Goal: Check status: Check status

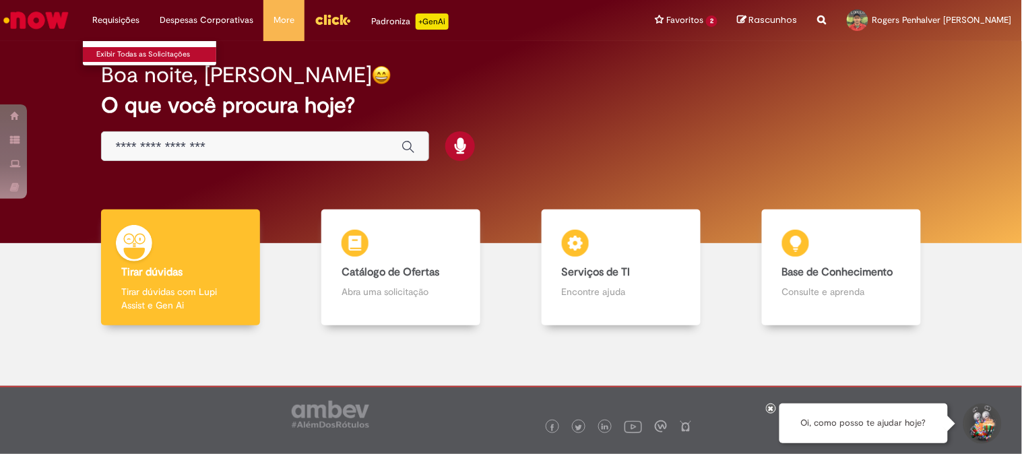
click at [124, 55] on link "Exibir Todas as Solicitações" at bounding box center [157, 54] width 148 height 15
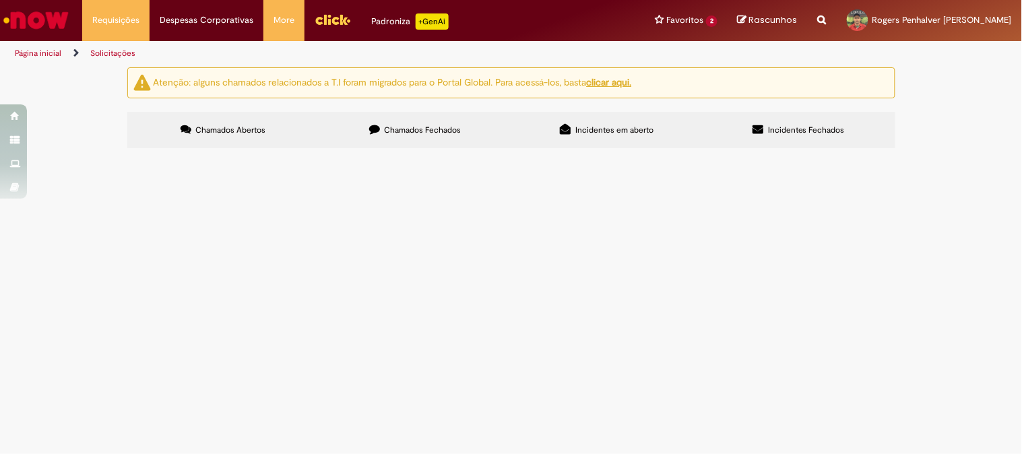
click at [451, 135] on span "Chamados Fechados" at bounding box center [422, 130] width 77 height 11
click at [230, 125] on span "Chamados Abertos" at bounding box center [230, 130] width 70 height 11
click at [0, 0] on span "usando este filtro" at bounding box center [0, 0] width 0 height 0
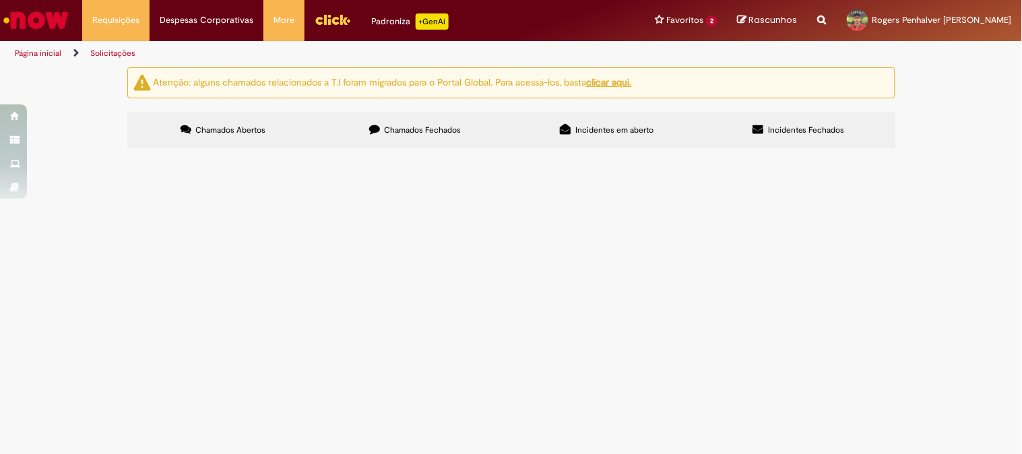
click at [290, 139] on label "Chamados Abertos" at bounding box center [223, 130] width 192 height 36
click at [421, 132] on span "Chamados Fechados" at bounding box center [422, 130] width 77 height 11
click at [0, 0] on div "Descrição" at bounding box center [0, 0] width 0 height 0
click at [237, 129] on span "Chamados Abertos" at bounding box center [230, 130] width 70 height 11
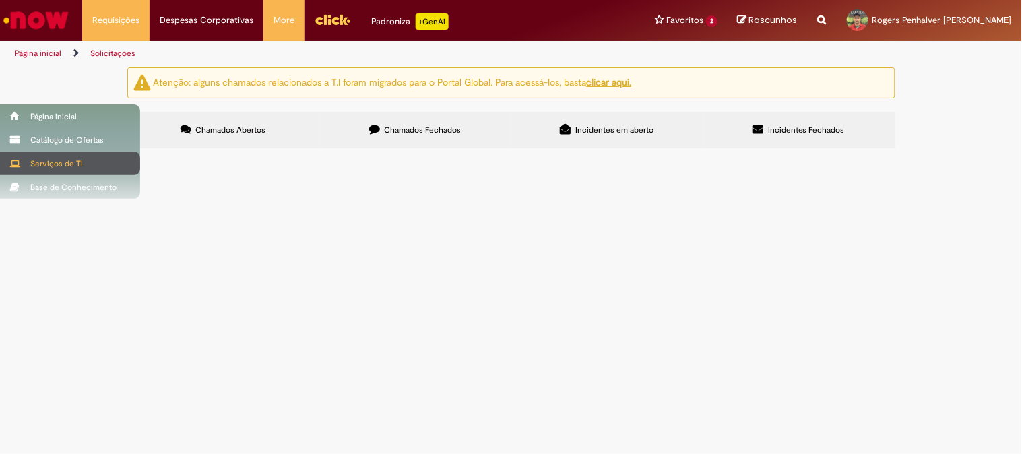
click at [64, 160] on div "Serviços de TI" at bounding box center [70, 164] width 140 height 24
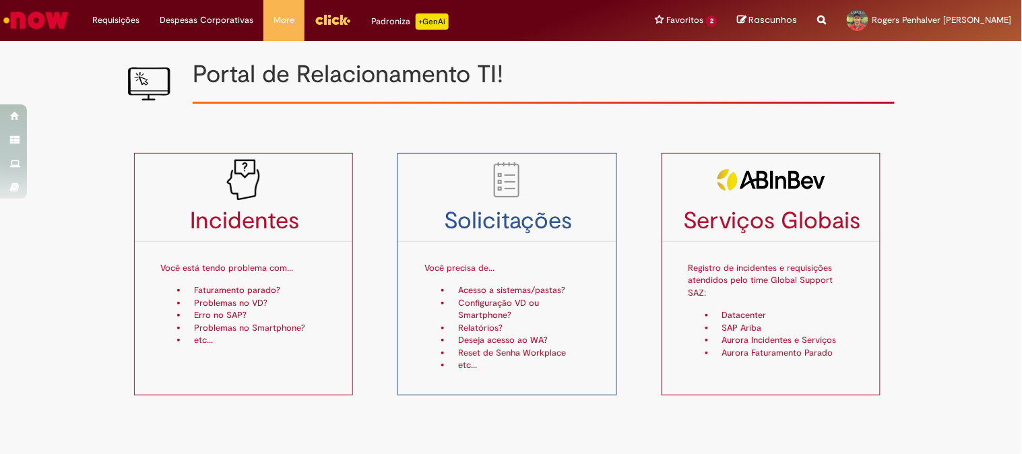
click at [959, 205] on div "Incidentes Você está tendo problema com... Faturamento parado? Problemas no VD?…" at bounding box center [511, 263] width 1022 height 280
